Goal: Check status: Check status

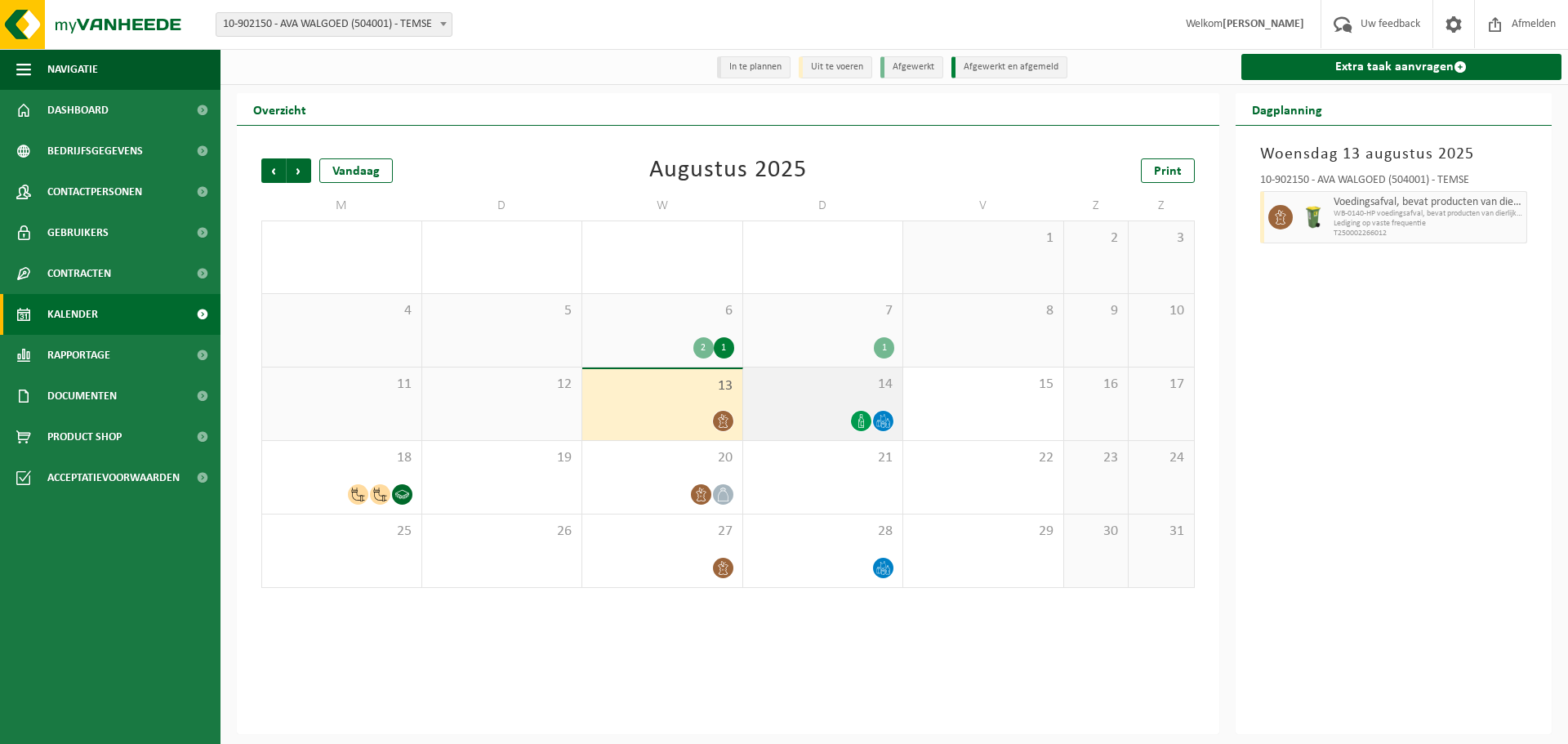
click at [836, 400] on div "14" at bounding box center [823, 403] width 160 height 73
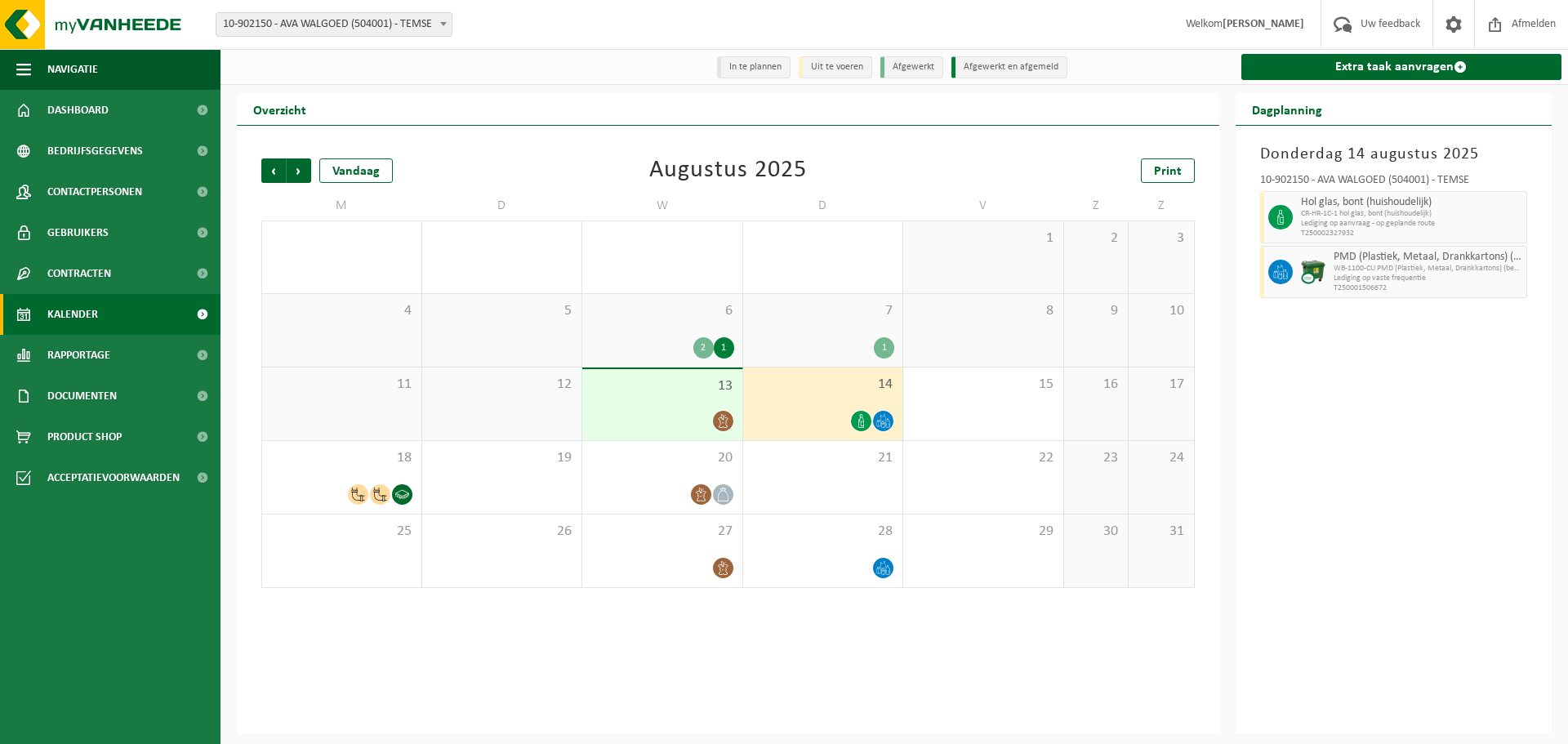
click at [712, 411] on div at bounding box center [662, 421] width 144 height 22
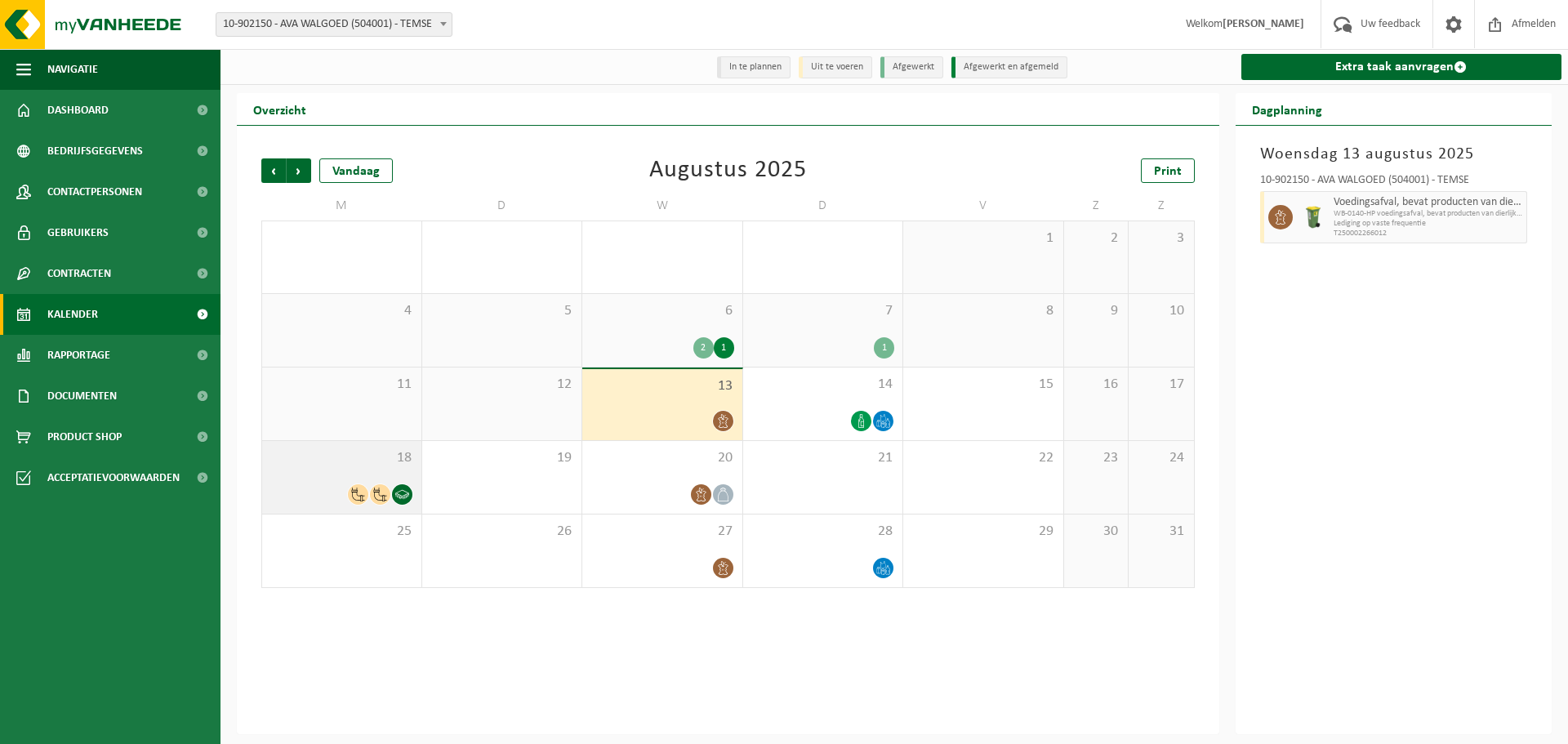
click at [356, 467] on span "18" at bounding box center [342, 458] width 143 height 18
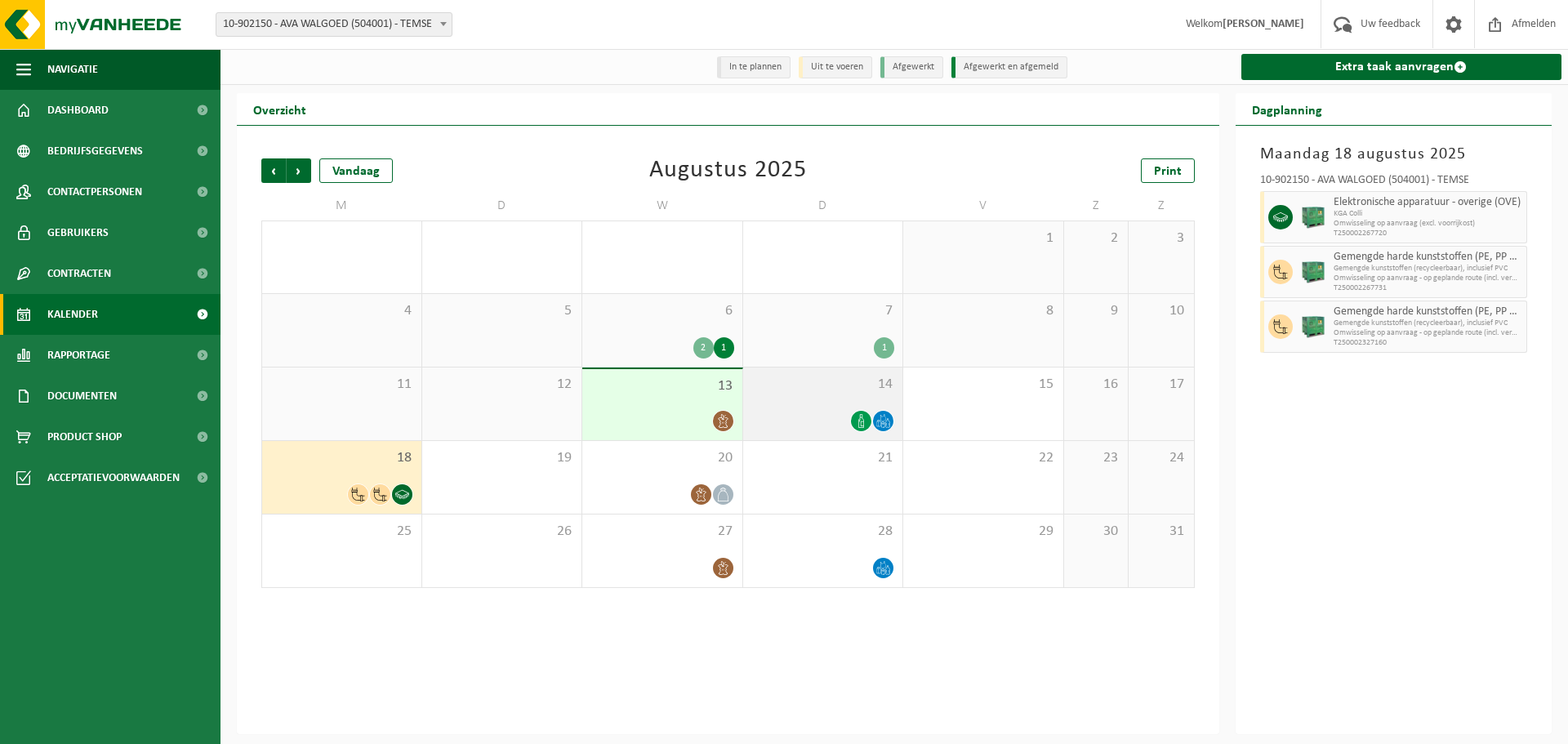
click at [828, 421] on div at bounding box center [824, 421] width 144 height 22
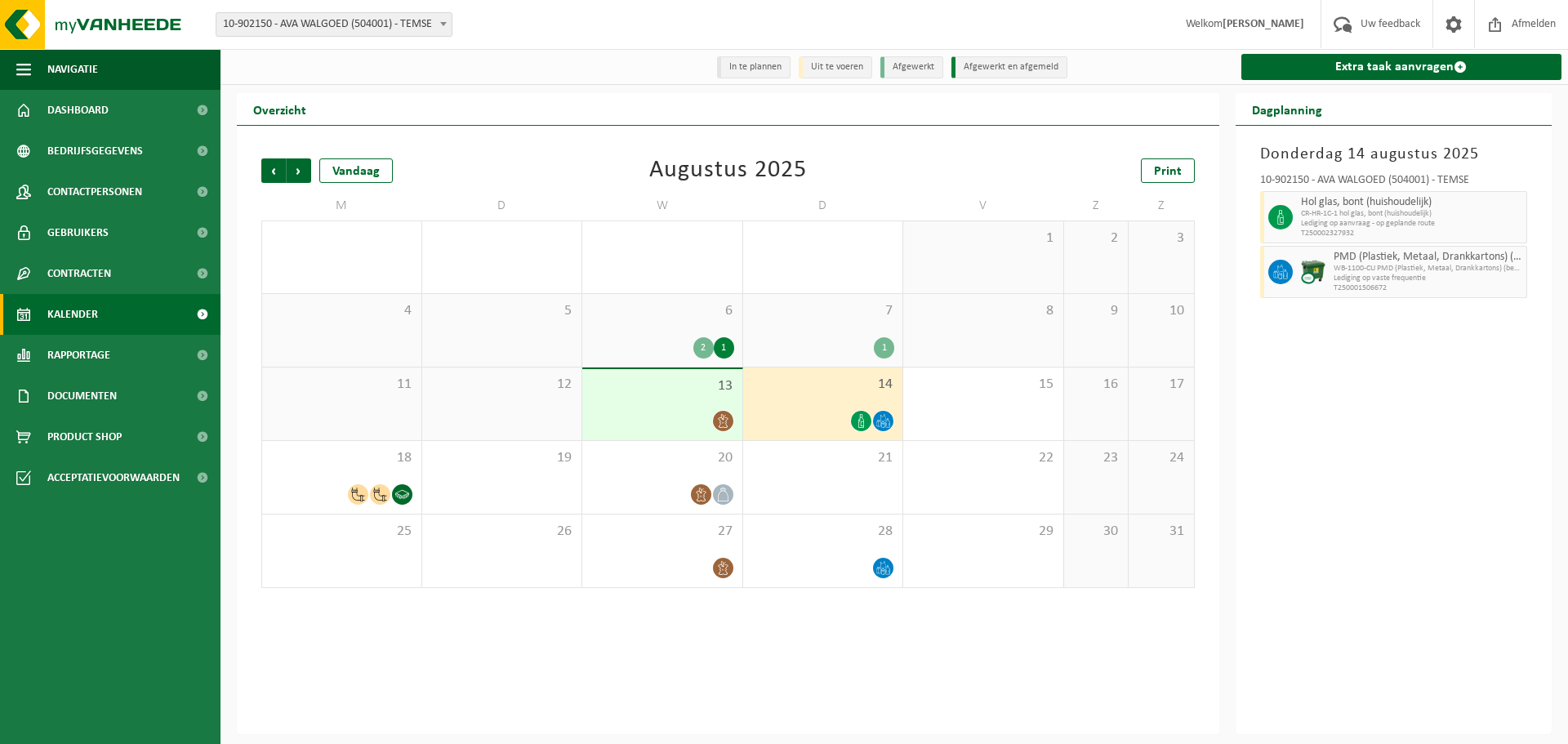
click at [654, 406] on div "13" at bounding box center [662, 404] width 160 height 71
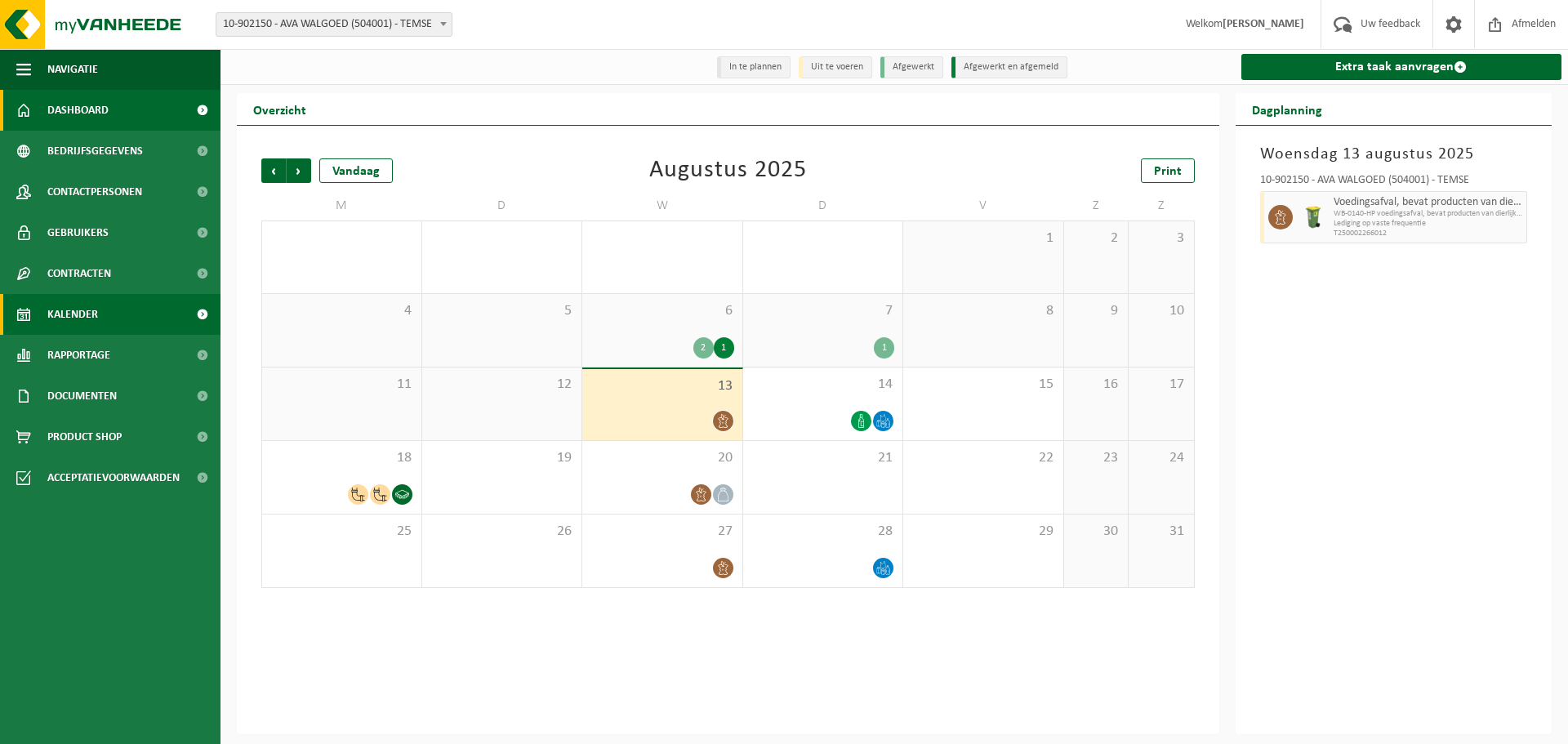
click at [64, 106] on span "Dashboard" at bounding box center [78, 110] width 61 height 41
